Goal: Navigation & Orientation: Go to known website

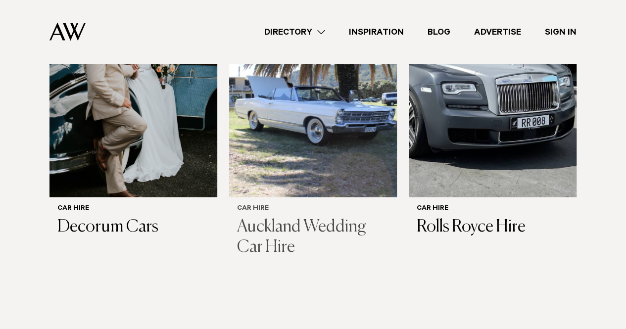
scroll to position [643, 0]
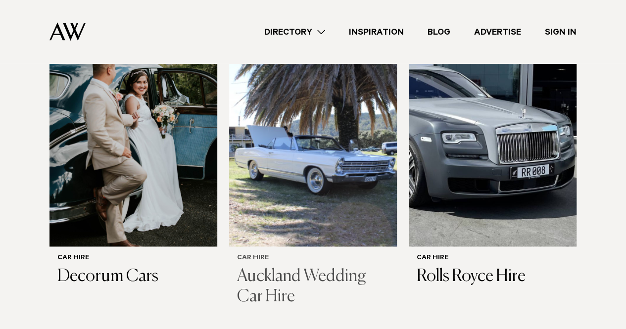
click at [290, 176] on img at bounding box center [313, 133] width 168 height 225
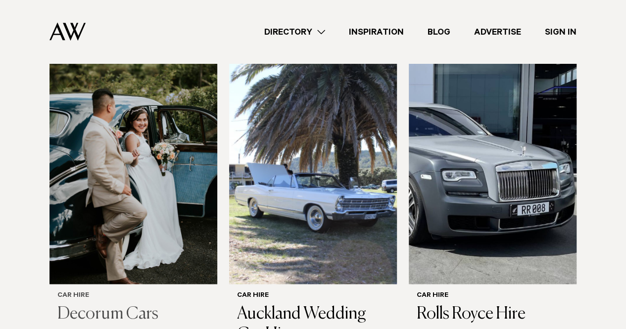
scroll to position [590, 0]
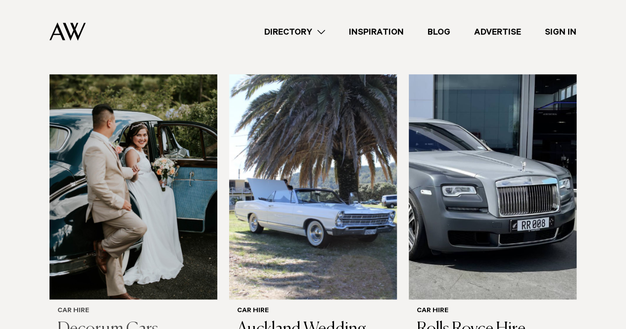
click at [110, 205] on img at bounding box center [133, 186] width 168 height 225
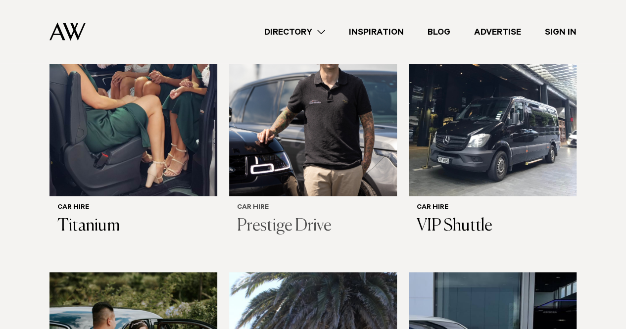
scroll to position [339, 0]
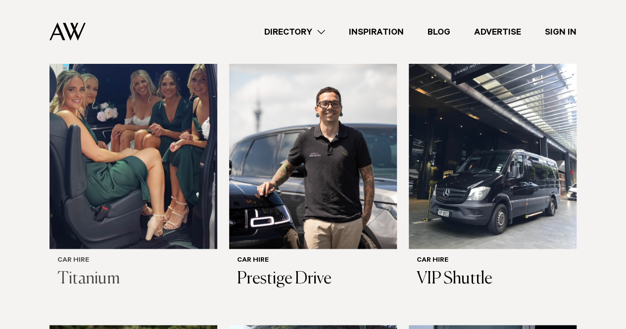
click at [171, 136] on img at bounding box center [133, 136] width 168 height 225
click at [545, 196] on img at bounding box center [493, 136] width 168 height 225
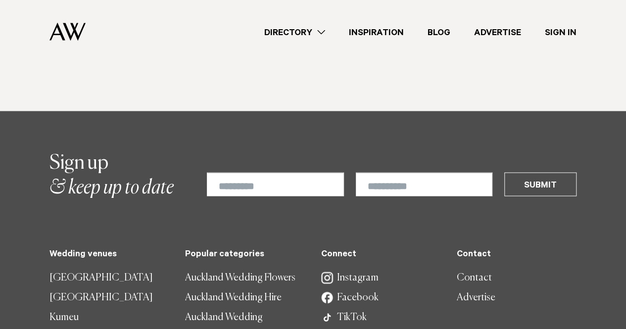
scroll to position [933, 0]
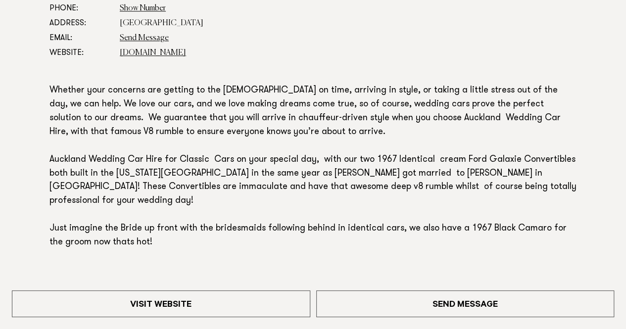
scroll to position [643, 0]
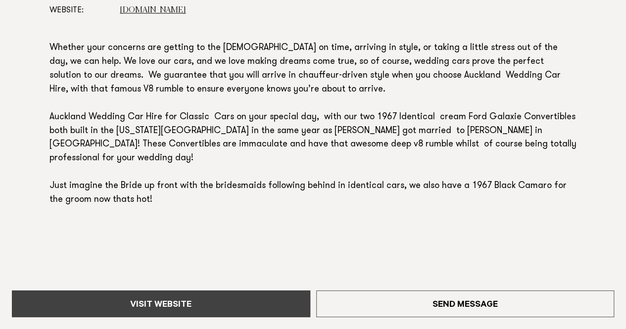
click at [197, 305] on link "Visit Website" at bounding box center [161, 303] width 298 height 27
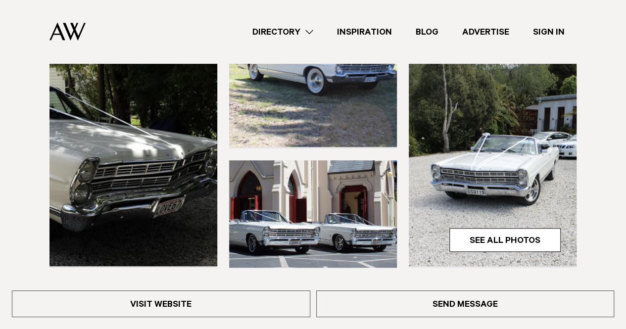
scroll to position [247, 0]
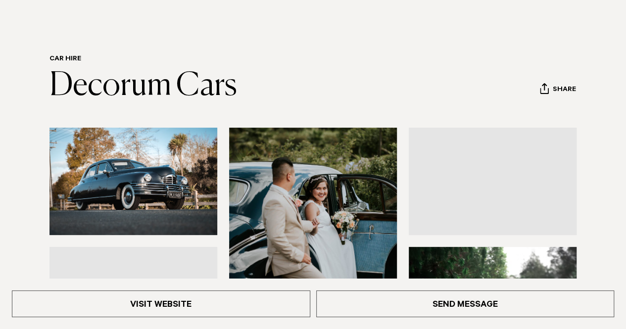
scroll to position [99, 0]
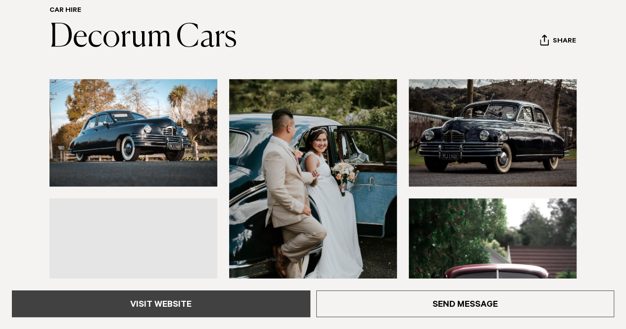
click at [183, 304] on link "Visit Website" at bounding box center [161, 303] width 298 height 27
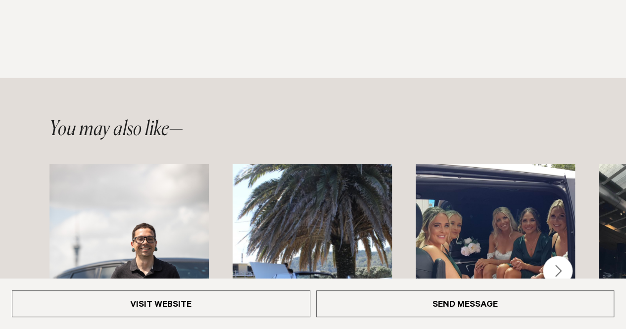
scroll to position [940, 0]
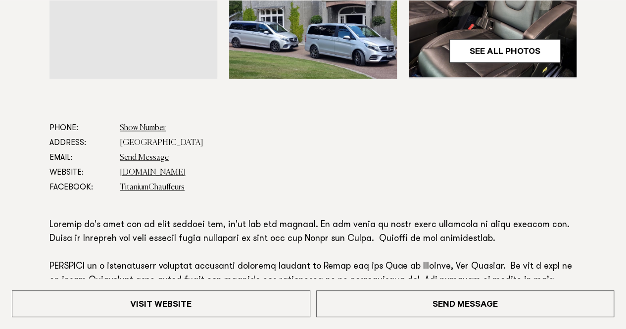
scroll to position [443, 0]
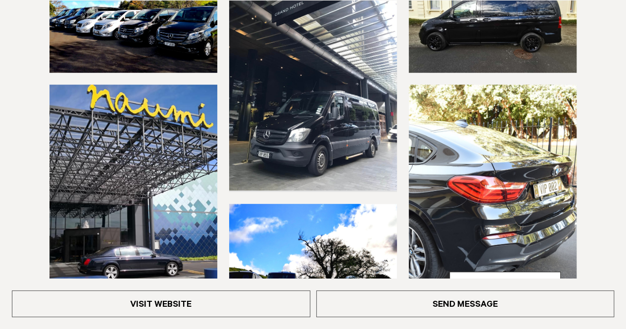
scroll to position [396, 0]
